Goal: Transaction & Acquisition: Purchase product/service

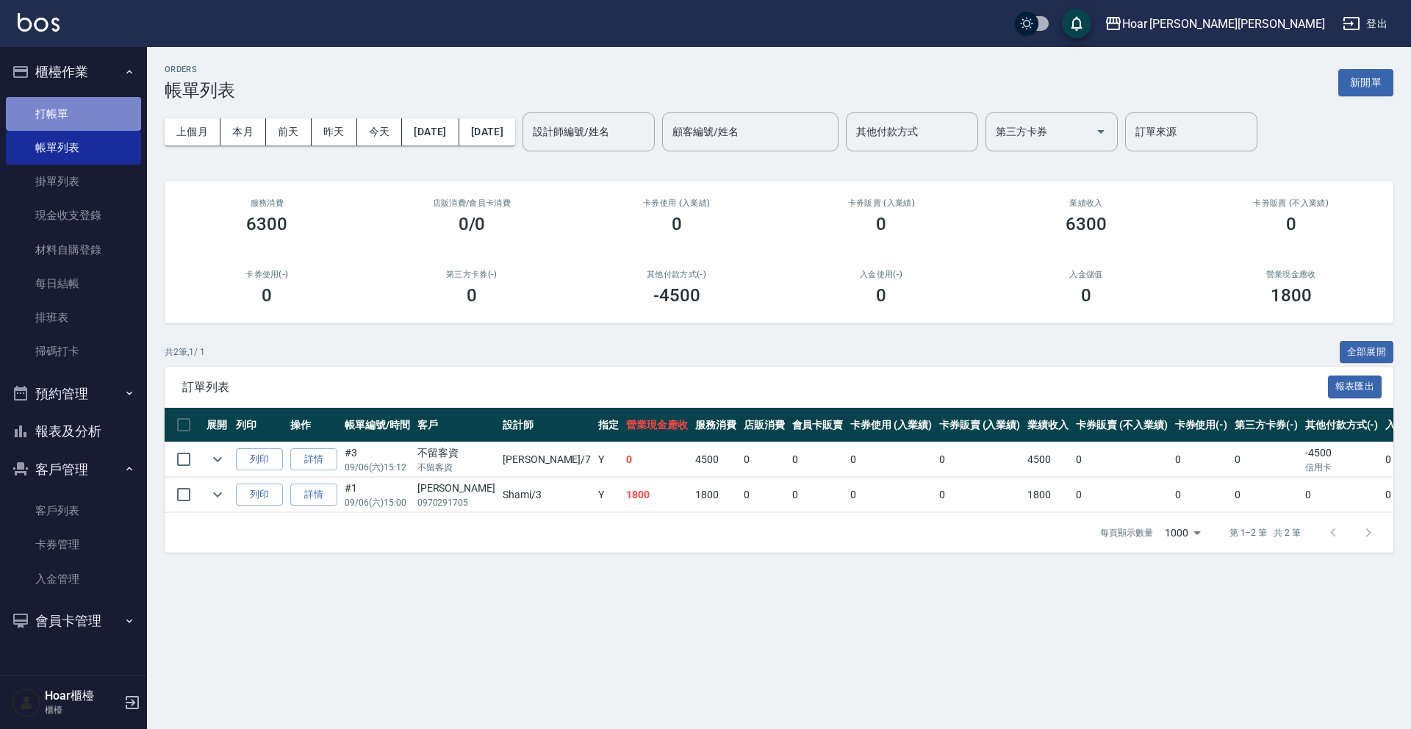
click at [43, 114] on link "打帳單" at bounding box center [73, 114] width 135 height 34
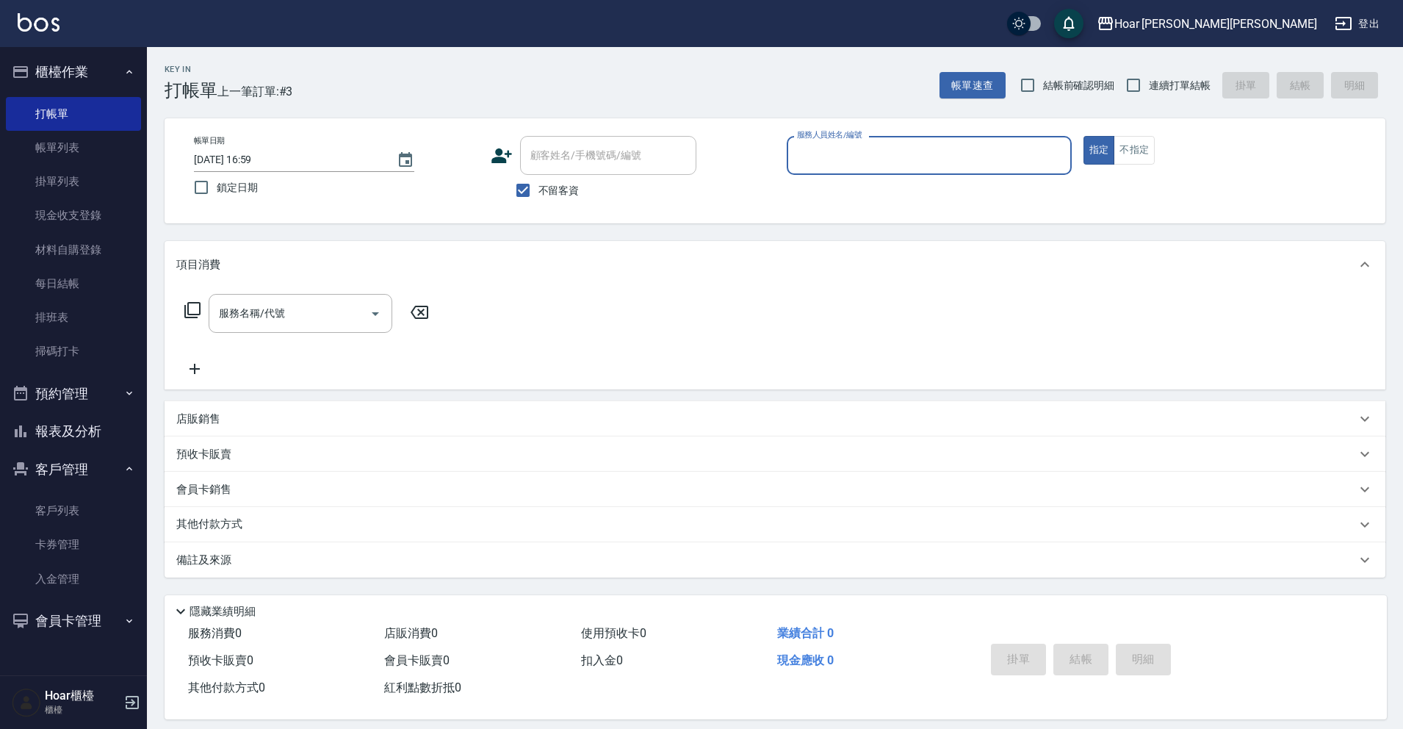
click at [561, 183] on span "不留客資" at bounding box center [559, 190] width 41 height 15
click at [539, 181] on input "不留客資" at bounding box center [523, 190] width 31 height 31
checkbox input "false"
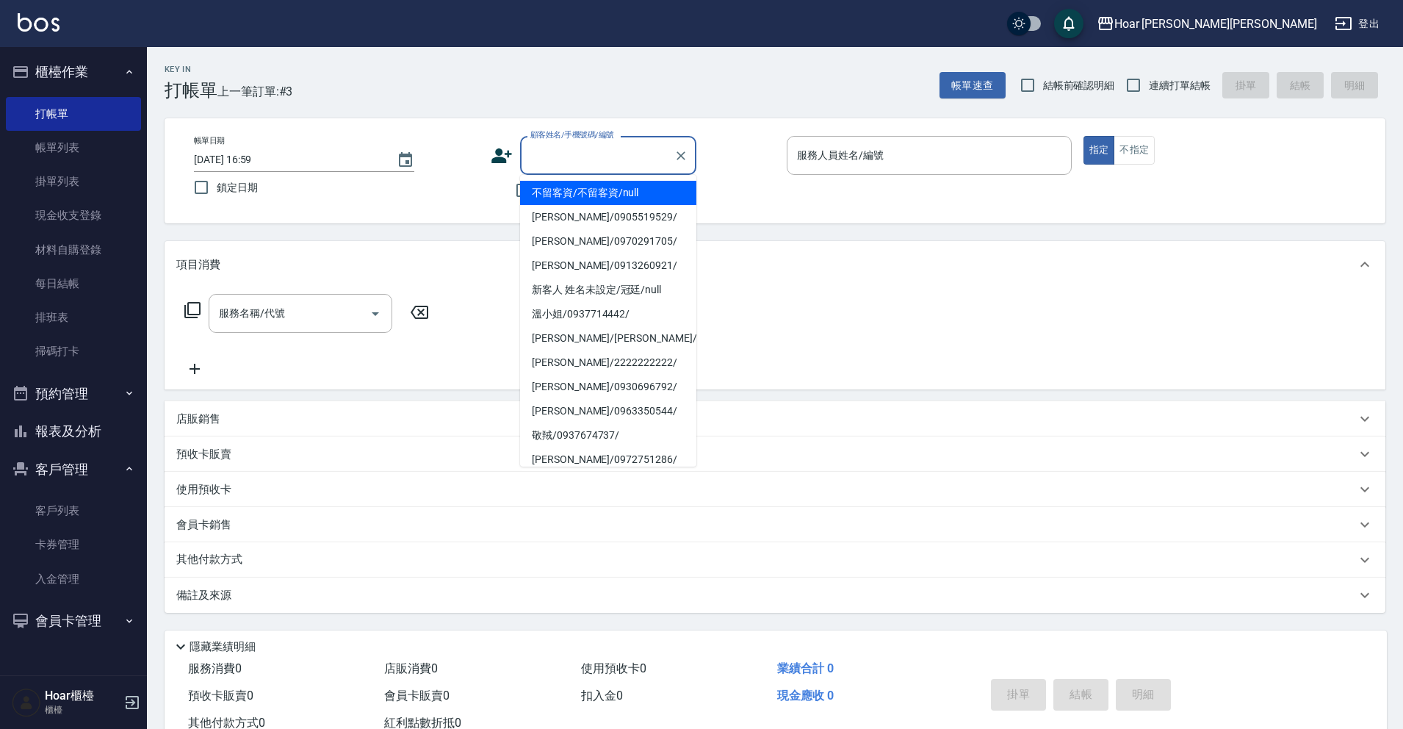
click at [571, 154] on input "顧客姓名/手機號碼/編號" at bounding box center [597, 156] width 141 height 26
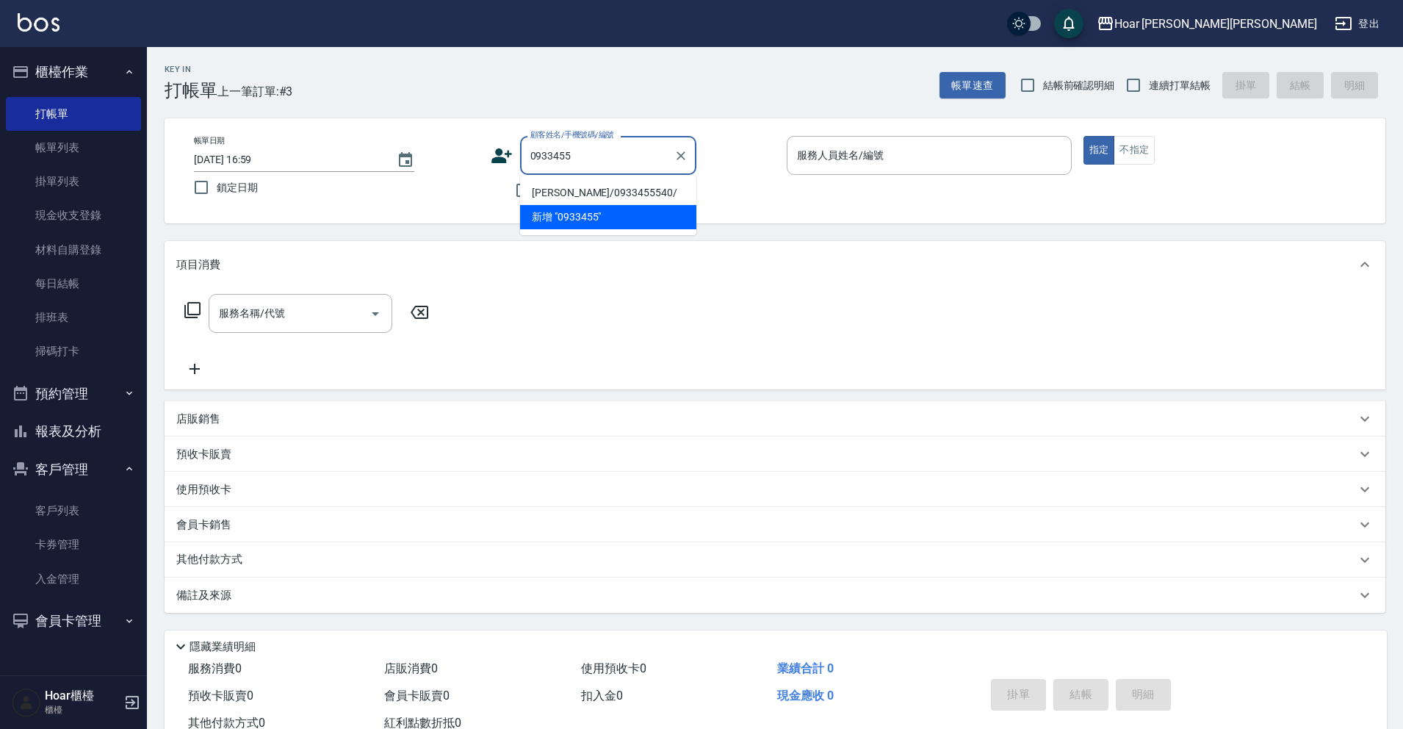
click at [573, 193] on li "[PERSON_NAME]/0933455540/" at bounding box center [608, 193] width 176 height 24
type input "[PERSON_NAME]/0933455540/"
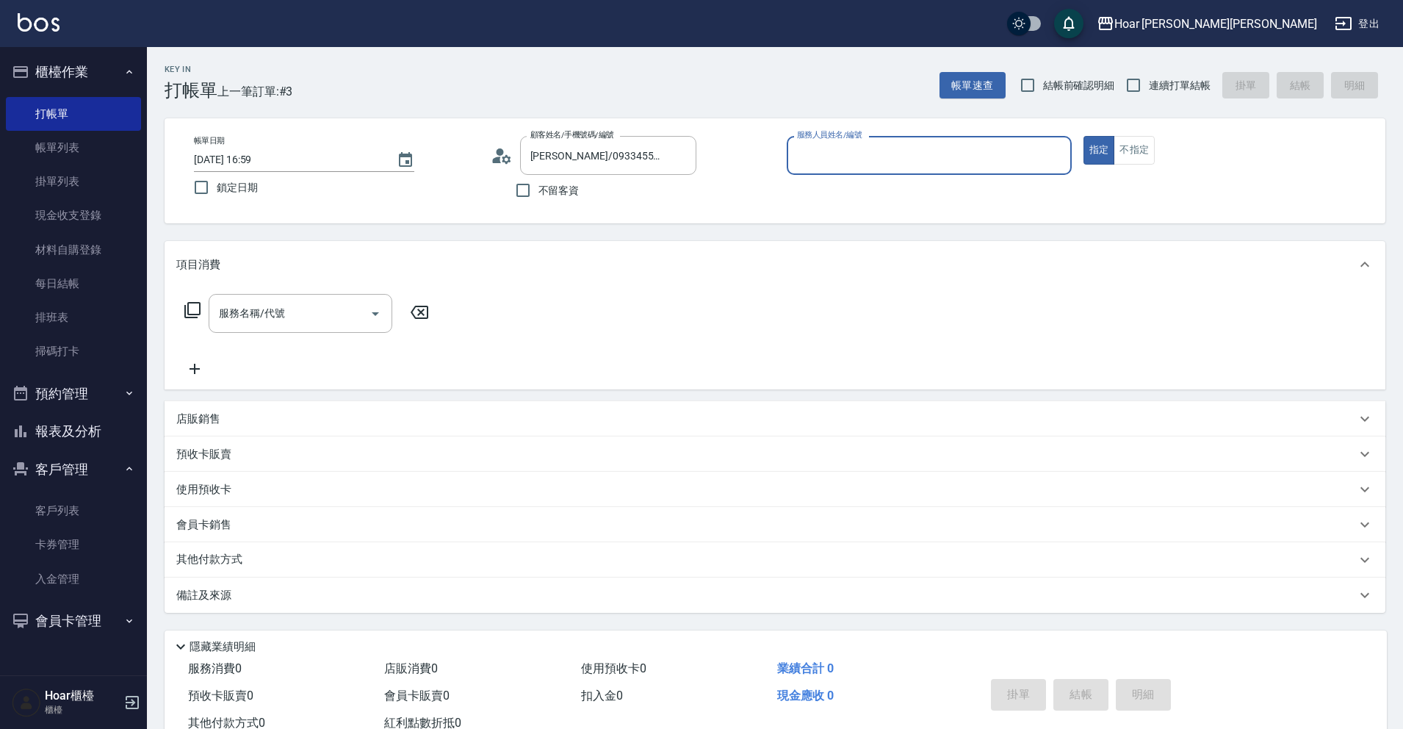
type input "[PERSON_NAME]-1"
click at [335, 317] on input "服務名稱/代號" at bounding box center [289, 314] width 148 height 26
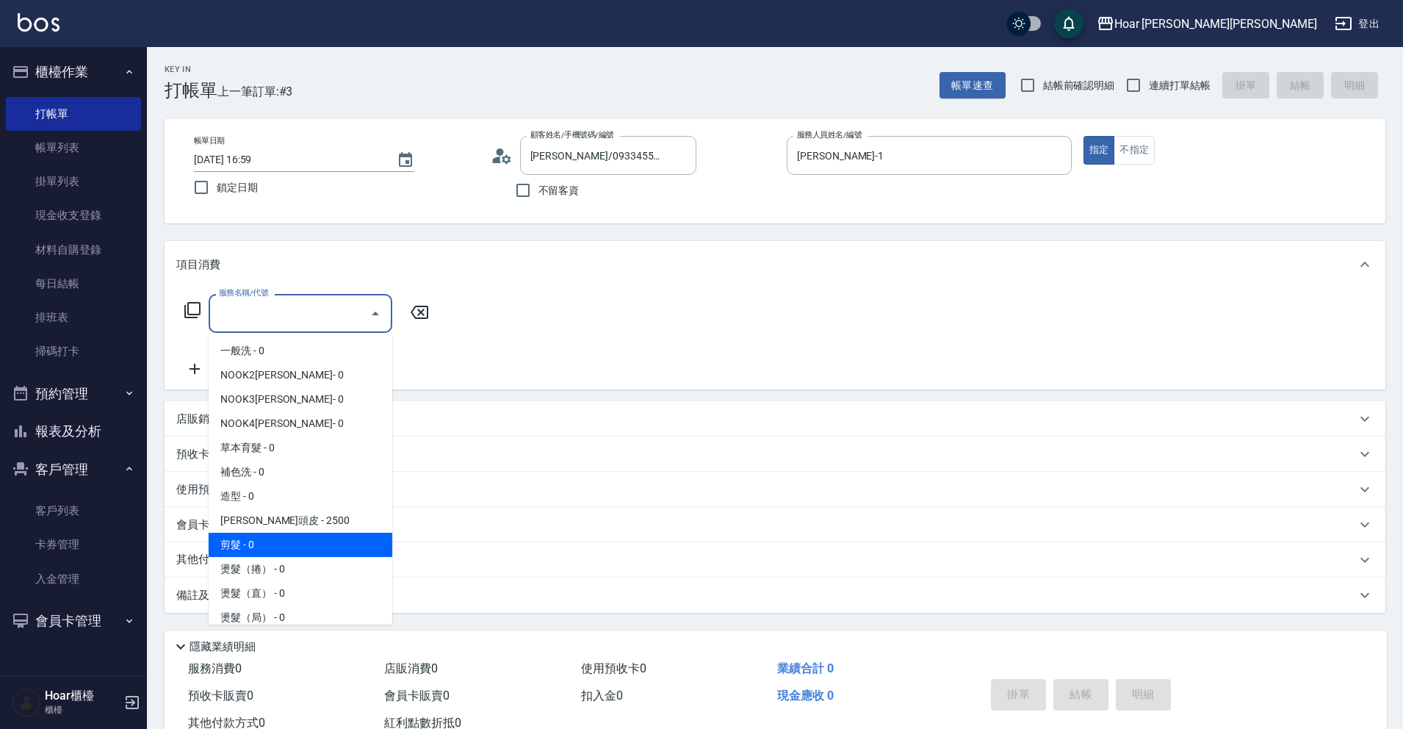
drag, startPoint x: 284, startPoint y: 538, endPoint x: 350, endPoint y: 458, distance: 103.8
click at [284, 538] on span "剪髮 - 0" at bounding box center [301, 545] width 184 height 24
type input "剪髮(201)"
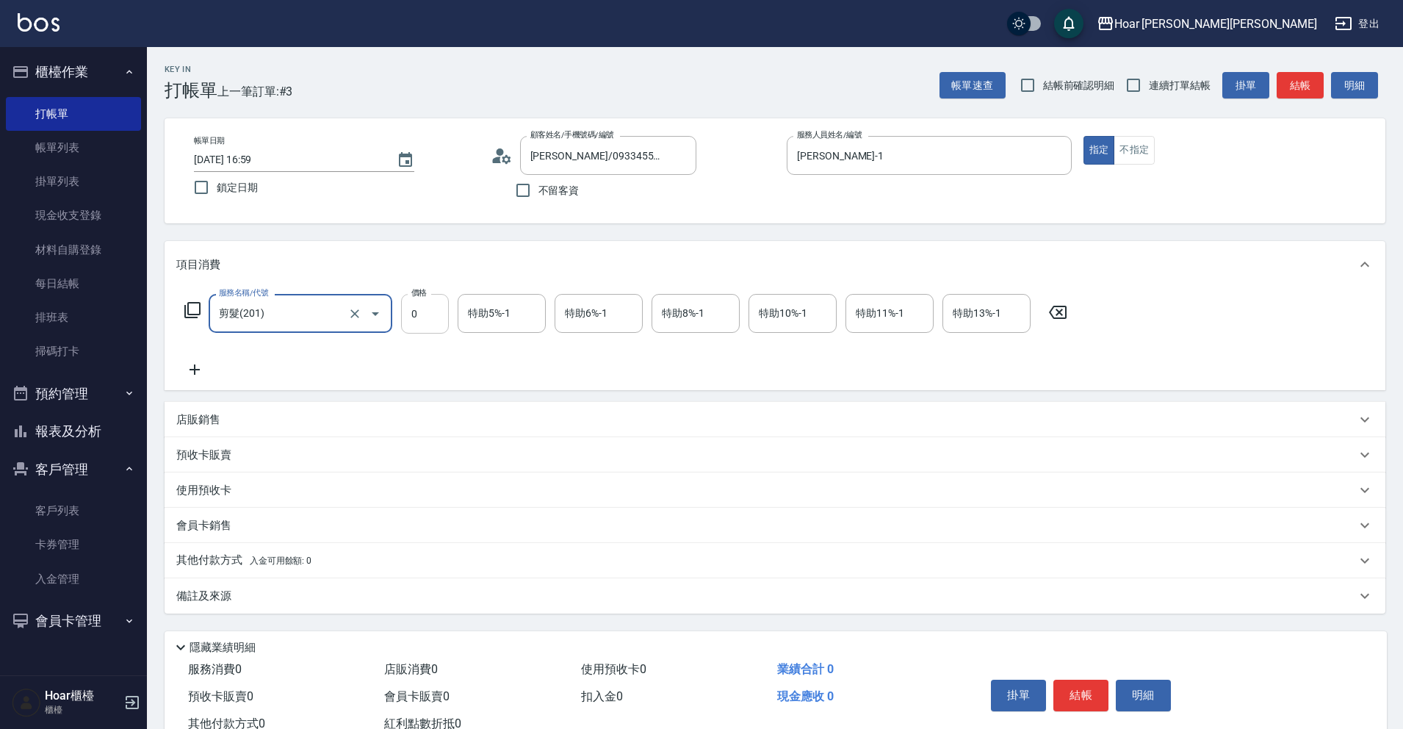
click at [416, 323] on input "0" at bounding box center [425, 314] width 48 height 40
type input "1000"
drag, startPoint x: 597, startPoint y: 353, endPoint x: 600, endPoint y: 361, distance: 8.6
click at [598, 353] on div "服務名稱/代號 剪髮(201) 服務名稱/代號 價格 1000 價格 特助5%-1 特助5%-1 特助6%-1 特助6%-1 特助8%-1 特助8%-1 特助…" at bounding box center [626, 336] width 900 height 84
click at [1077, 716] on div "掛單 結帳 明細" at bounding box center [1081, 697] width 192 height 46
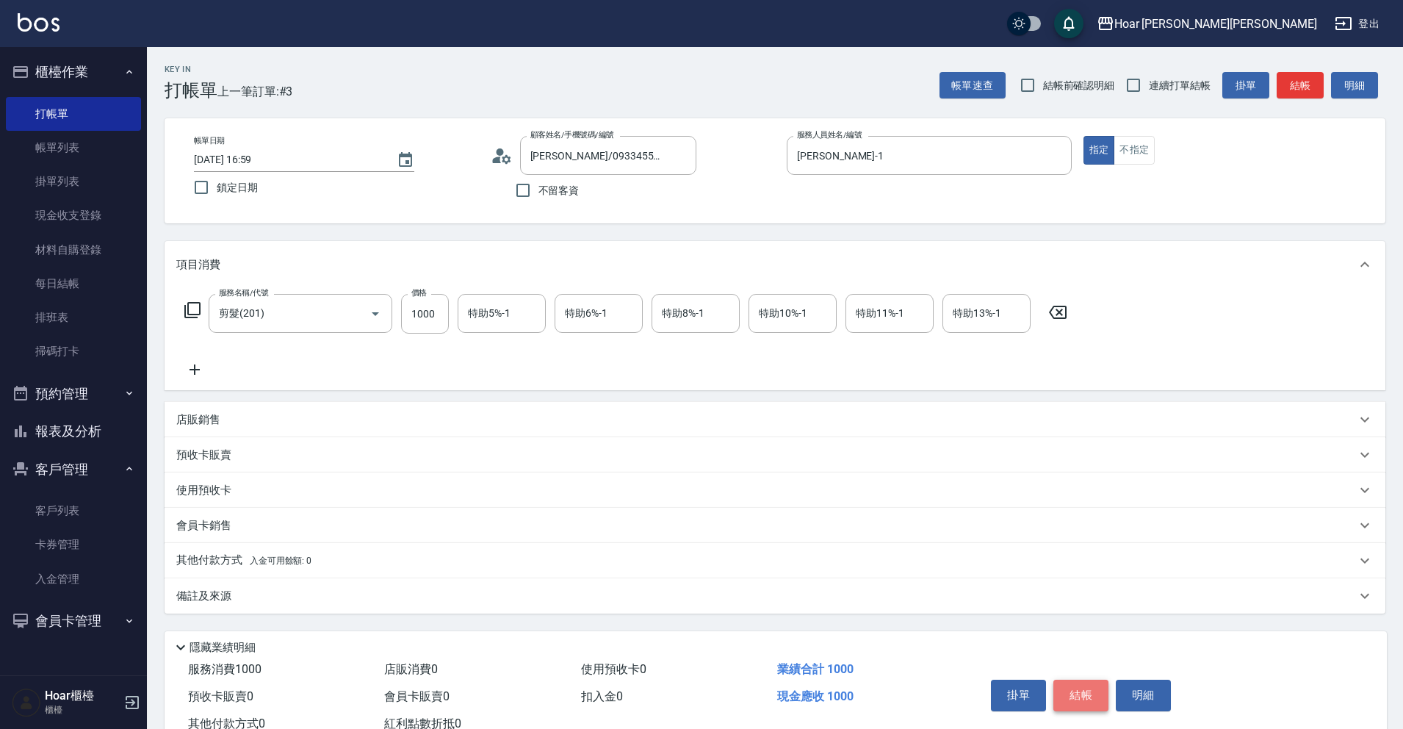
click at [1076, 709] on button "結帳" at bounding box center [1081, 695] width 55 height 31
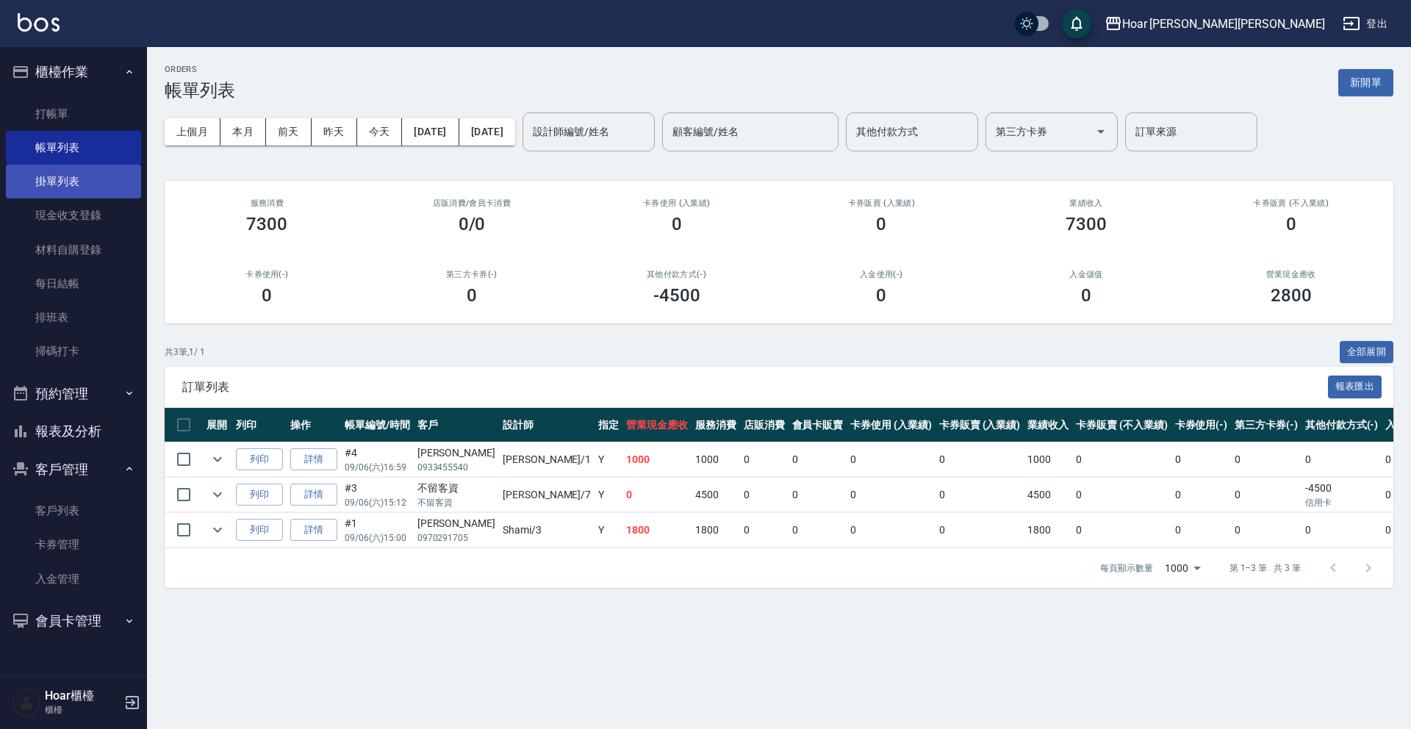
click at [82, 189] on link "掛單列表" at bounding box center [73, 182] width 135 height 34
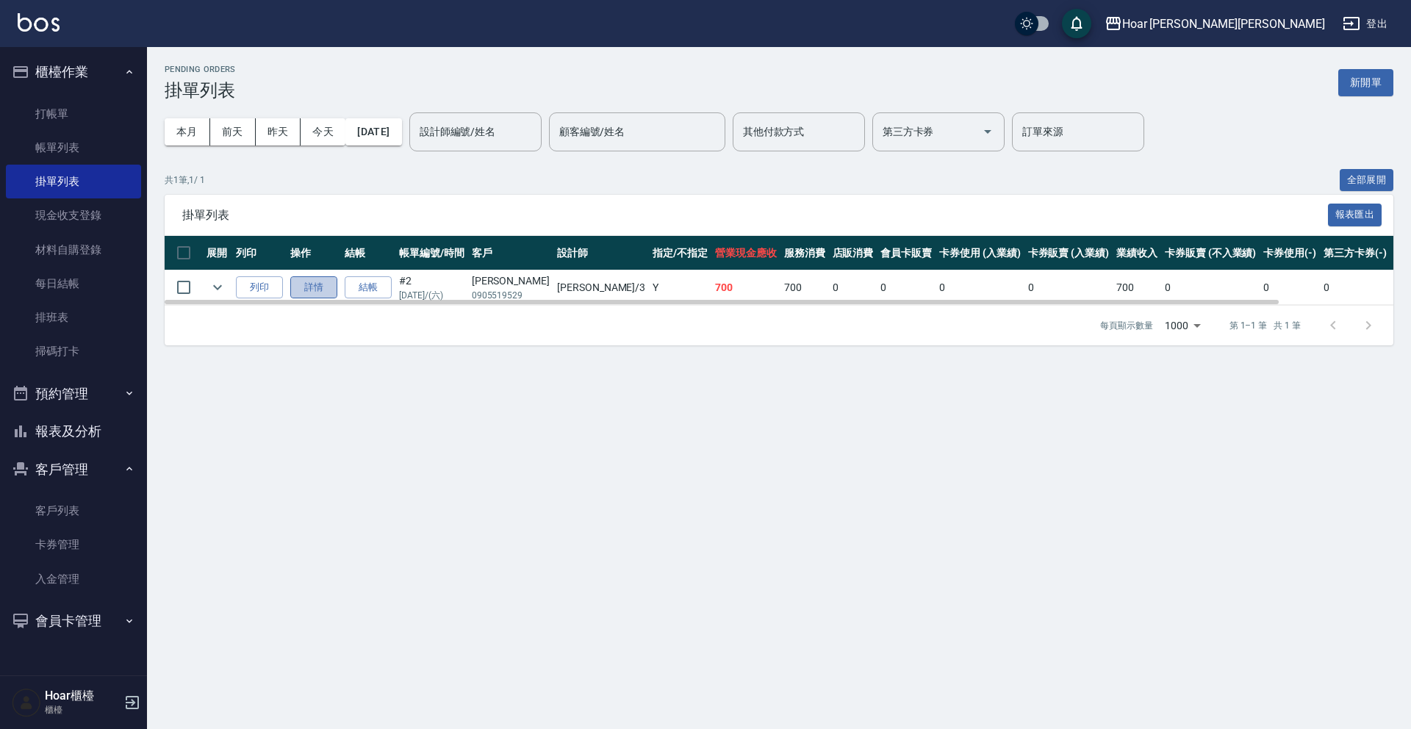
click at [303, 292] on link "詳情" at bounding box center [313, 287] width 47 height 23
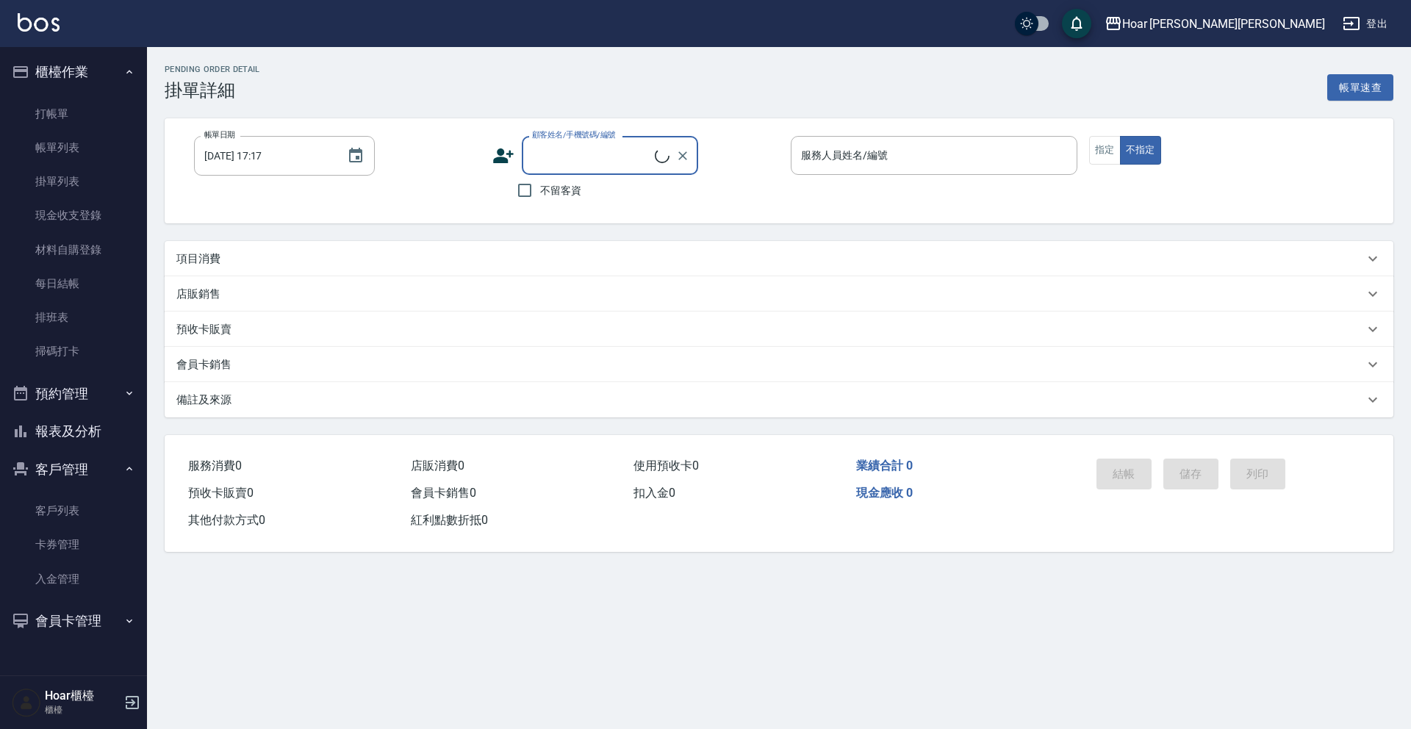
type input "[DATE] 15:11"
type input "Shami-3"
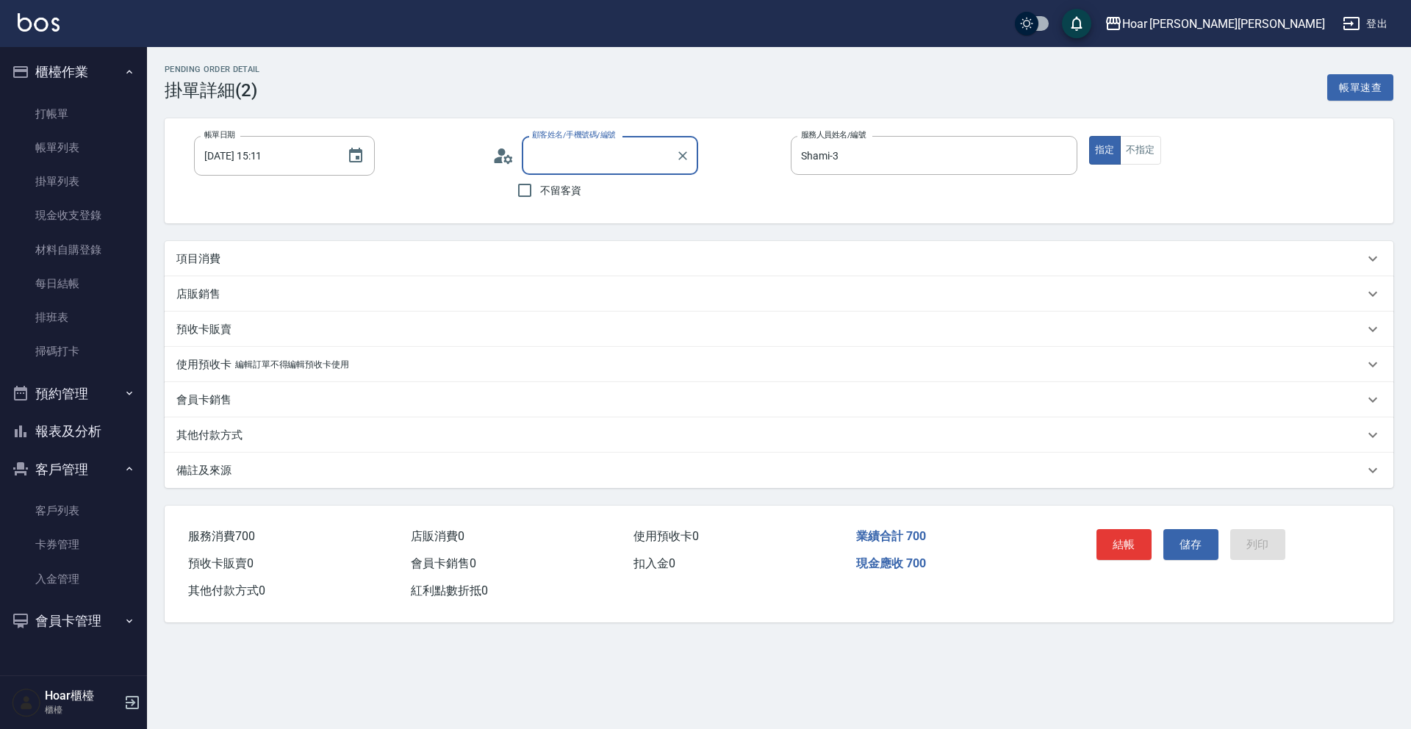
type input "[PERSON_NAME]/0905519529/"
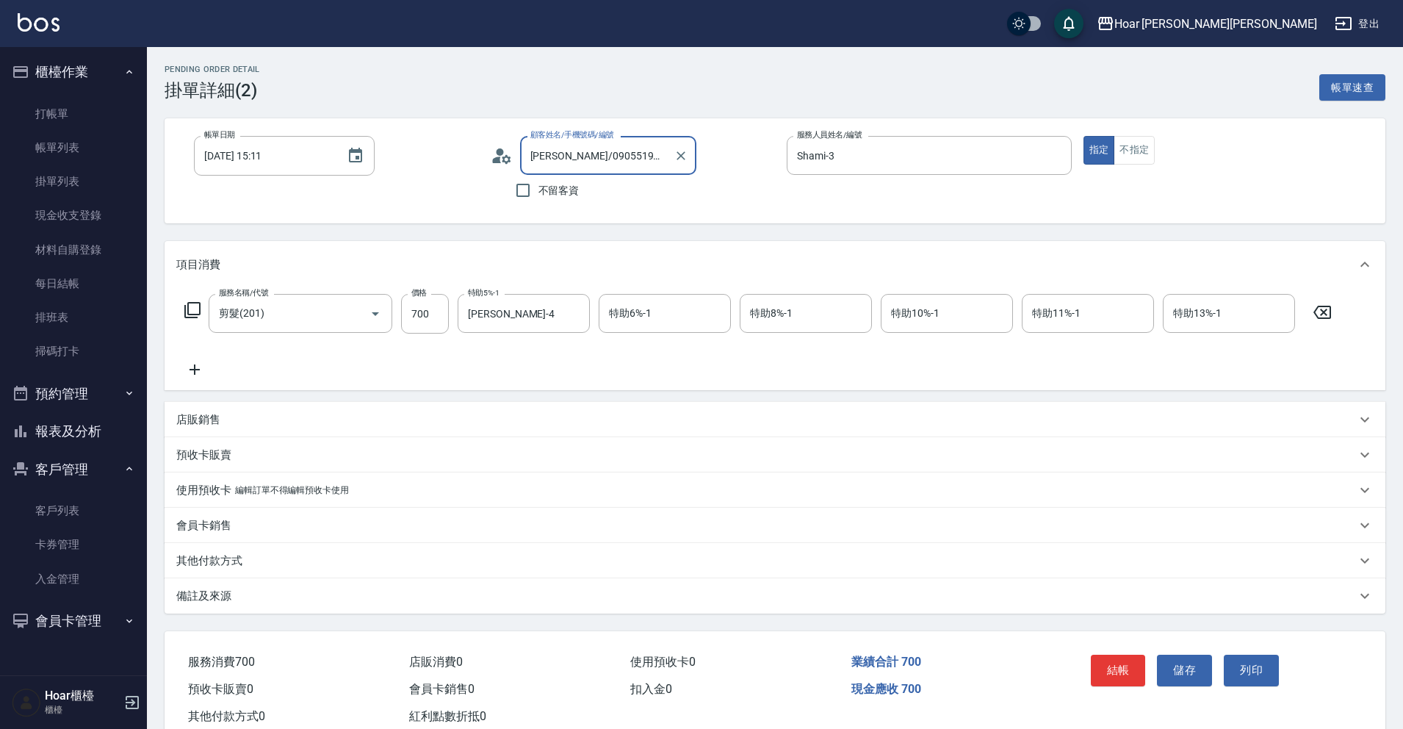
scroll to position [43, 0]
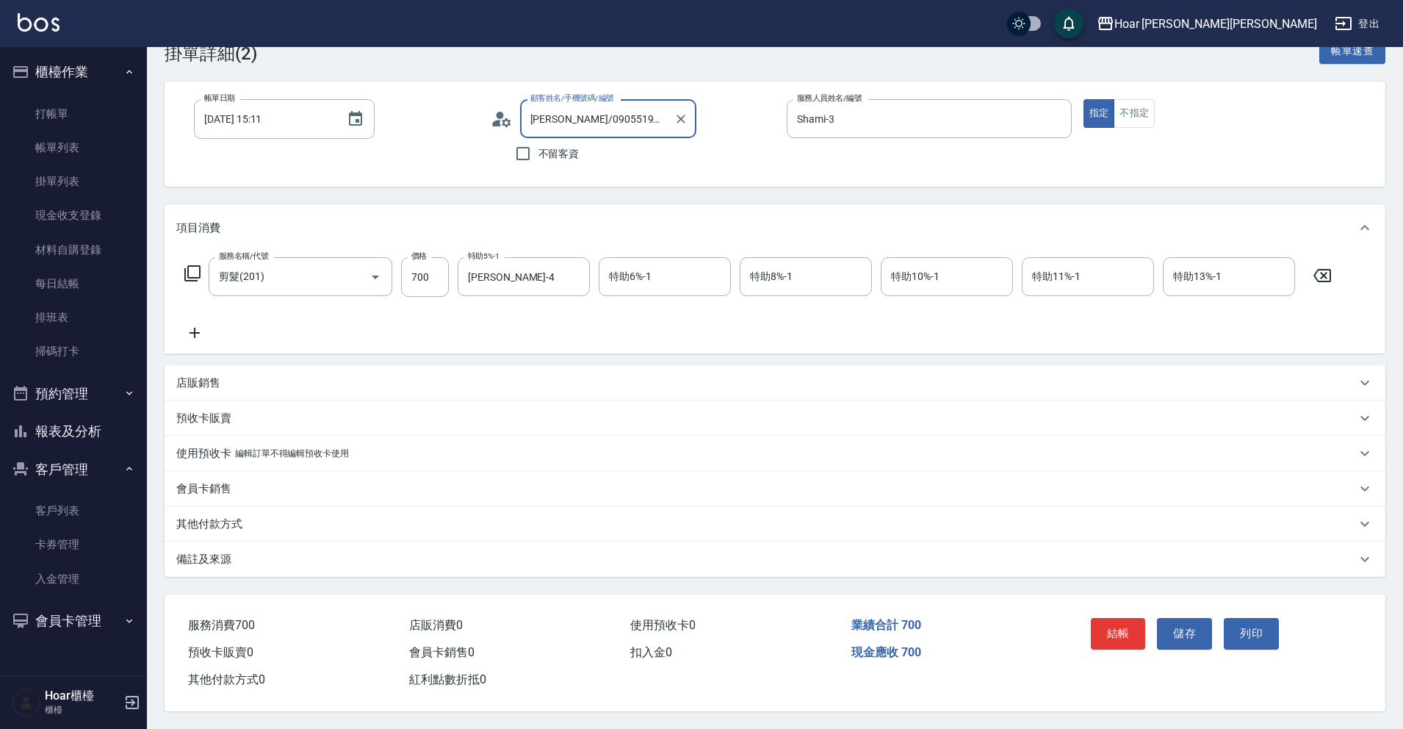
click at [587, 54] on div "Pending Order detail 掛單詳細 (2) 帳單速查" at bounding box center [775, 46] width 1221 height 36
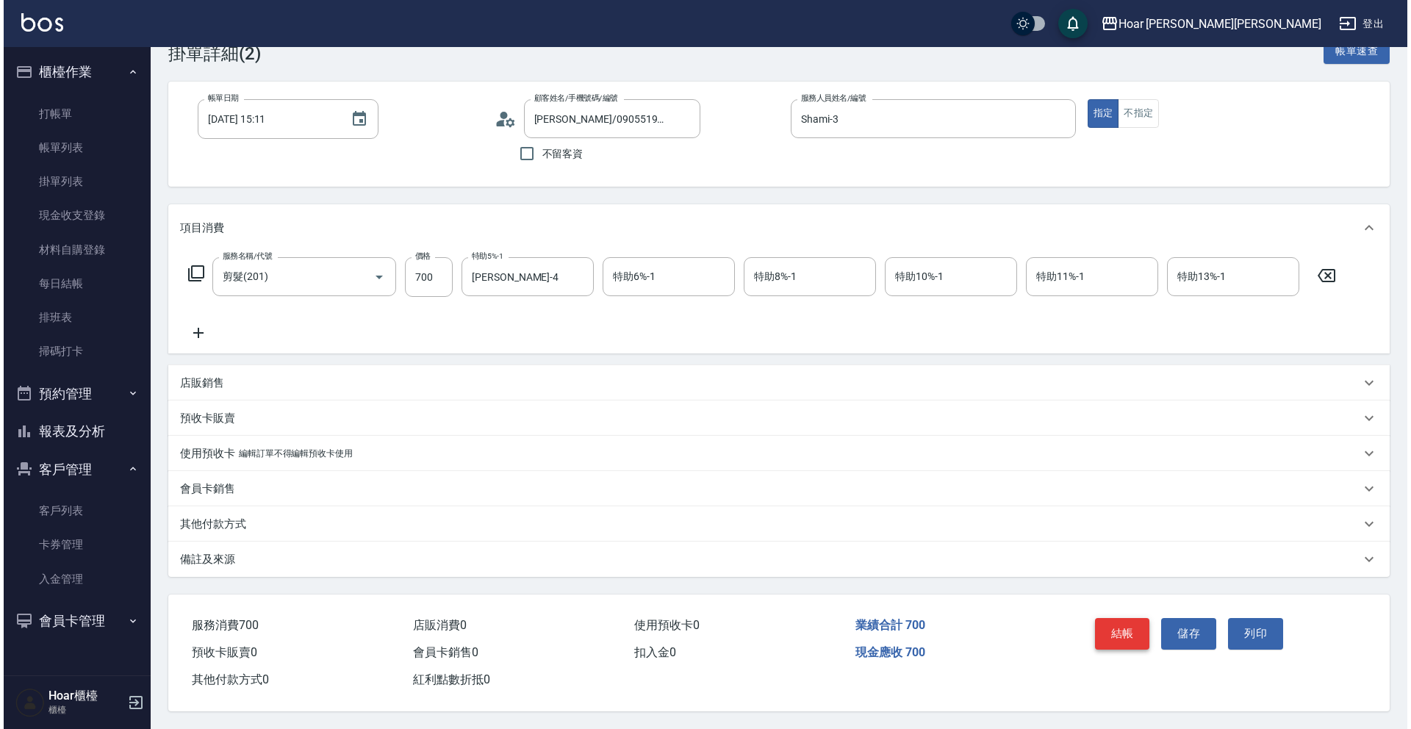
scroll to position [43, 0]
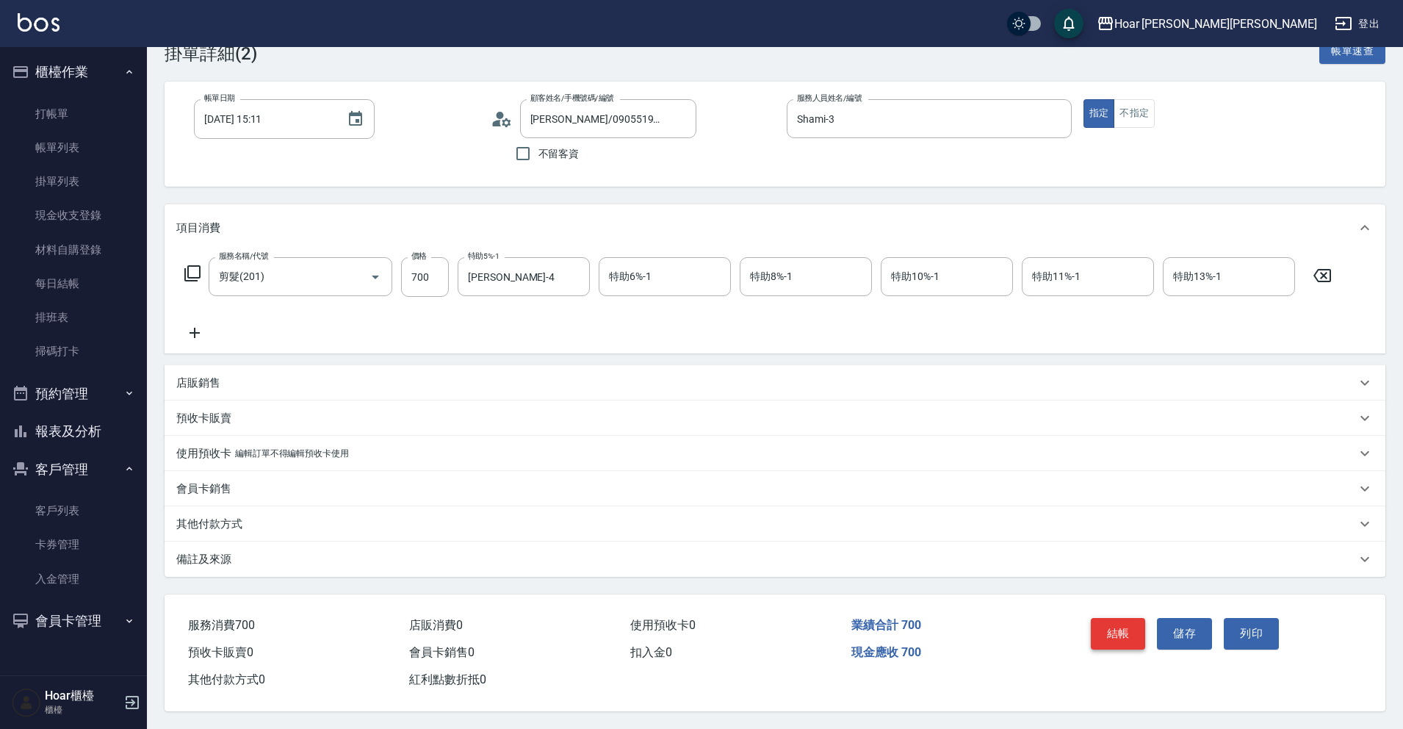
click at [1126, 636] on button "結帳" at bounding box center [1118, 633] width 55 height 31
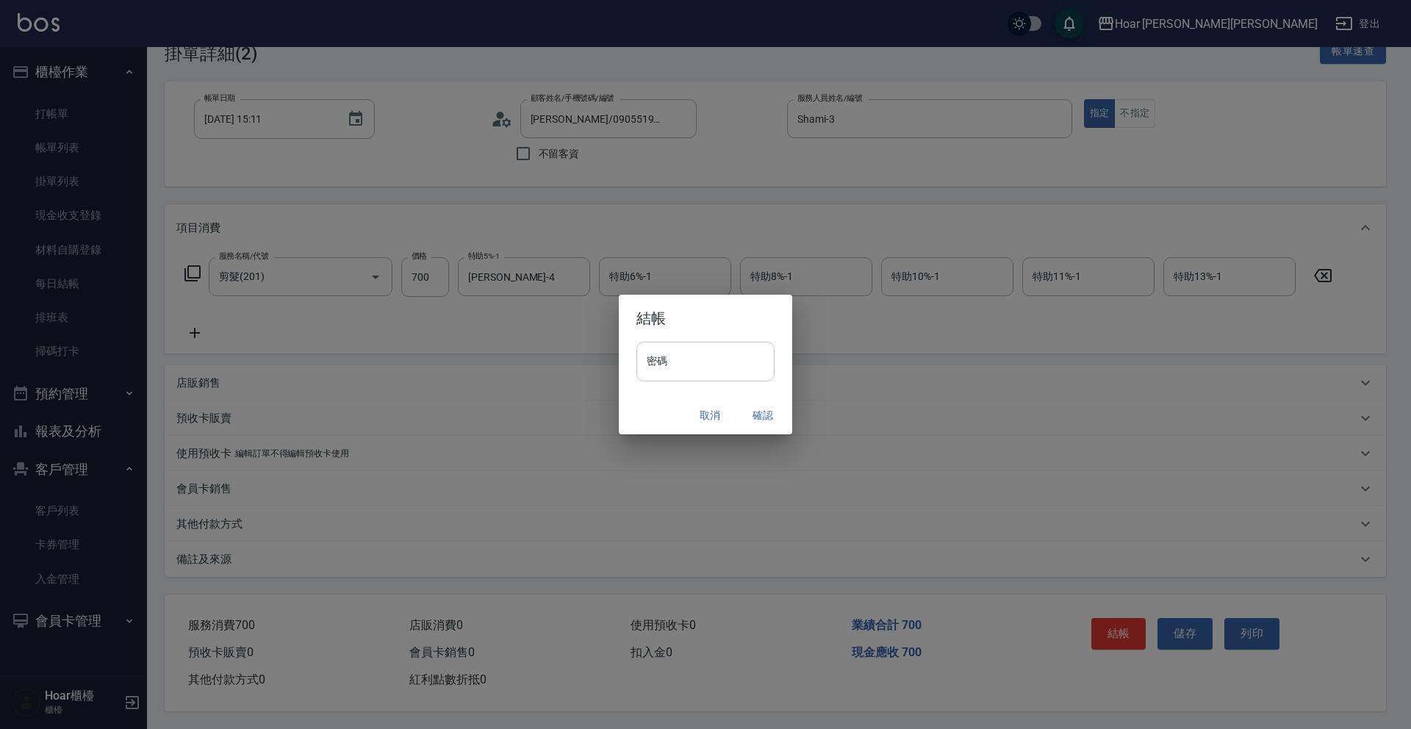
click at [664, 345] on div "密碼 密碼" at bounding box center [705, 362] width 138 height 40
type input "****"
drag, startPoint x: 751, startPoint y: 409, endPoint x: 762, endPoint y: 406, distance: 11.4
click at [752, 409] on button "確認" at bounding box center [762, 415] width 47 height 27
click at [749, 411] on div "取消 確認" at bounding box center [705, 415] width 173 height 39
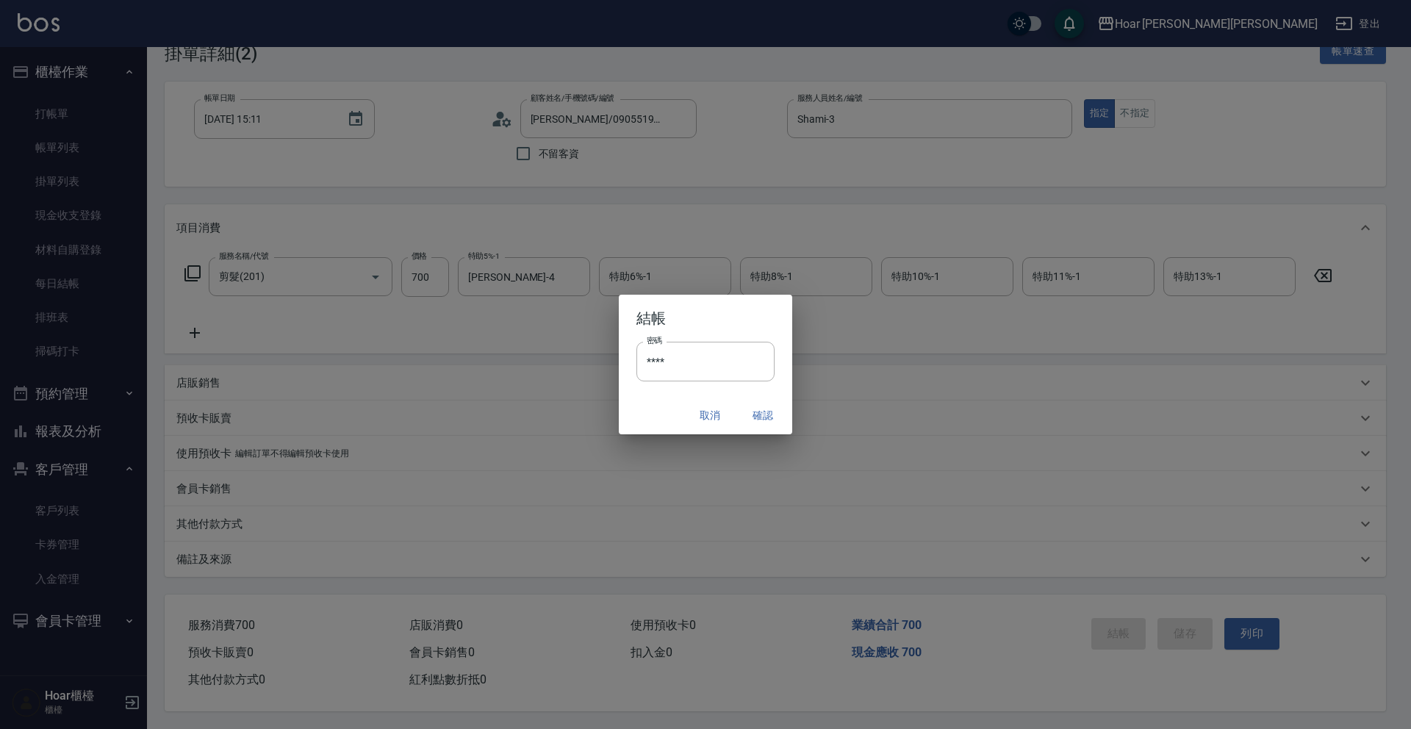
click at [755, 417] on div "取消 確認" at bounding box center [705, 415] width 173 height 39
